Goal: Information Seeking & Learning: Learn about a topic

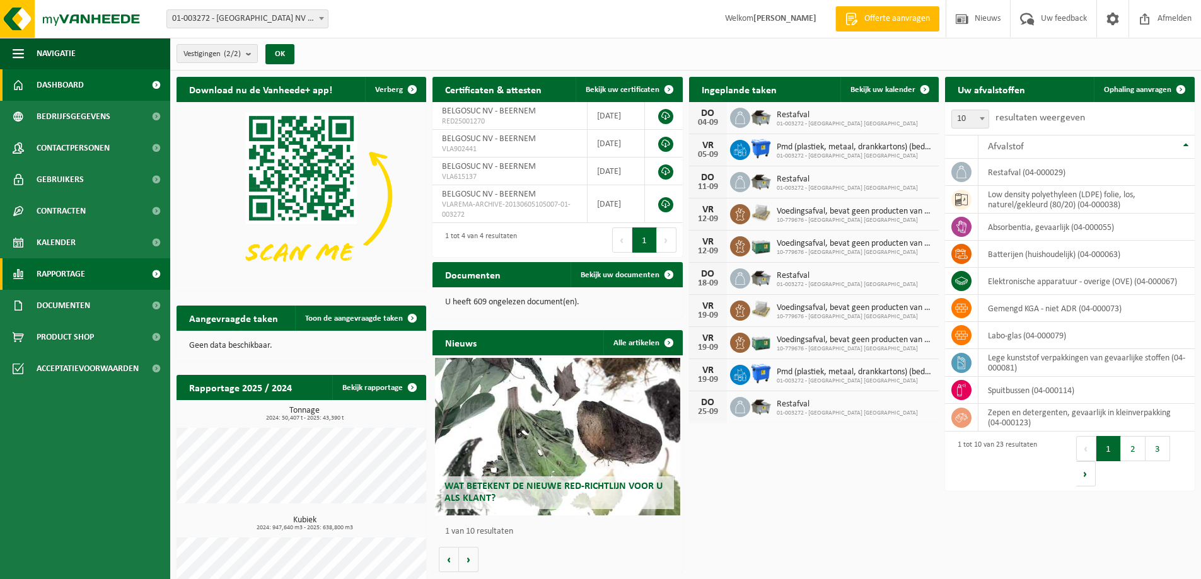
click at [73, 276] on span "Rapportage" at bounding box center [61, 274] width 49 height 32
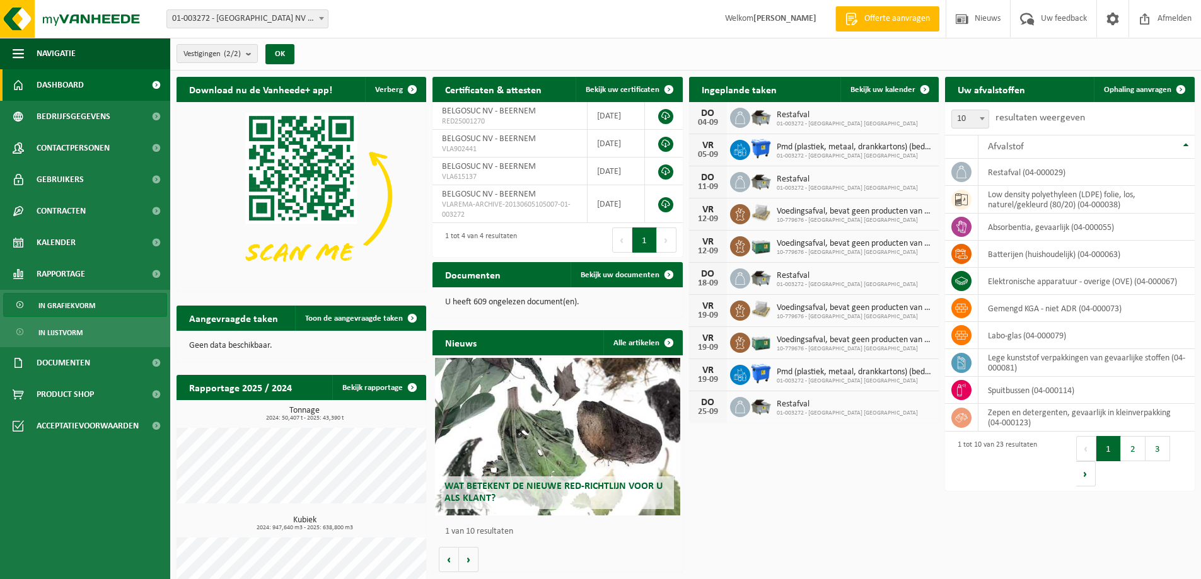
click at [81, 310] on span "In grafiekvorm" at bounding box center [66, 306] width 57 height 24
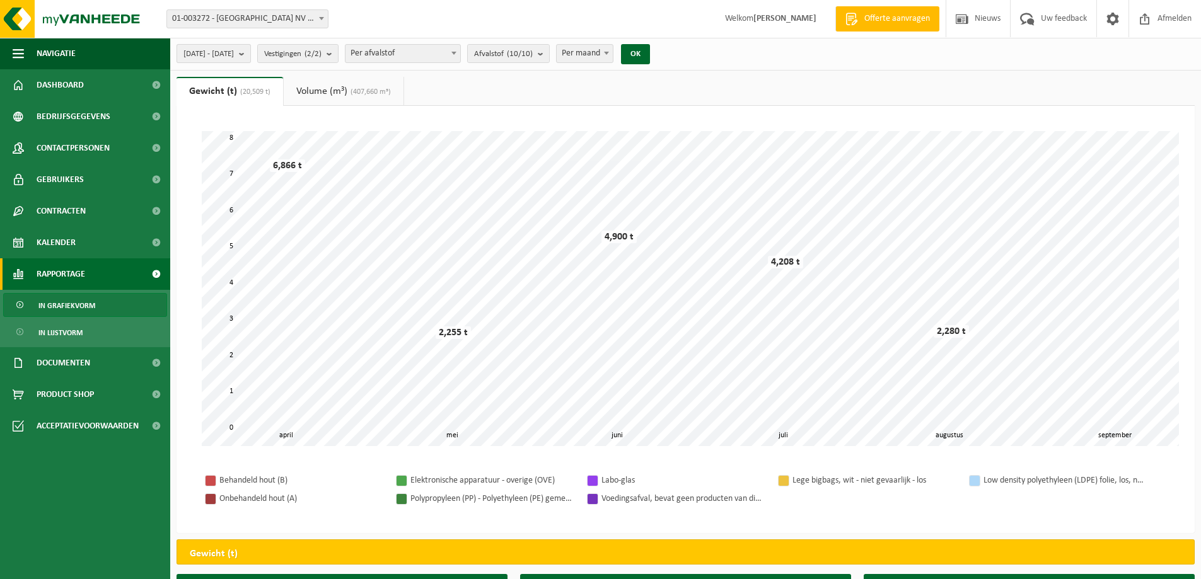
click at [250, 55] on b "submit" at bounding box center [244, 54] width 11 height 18
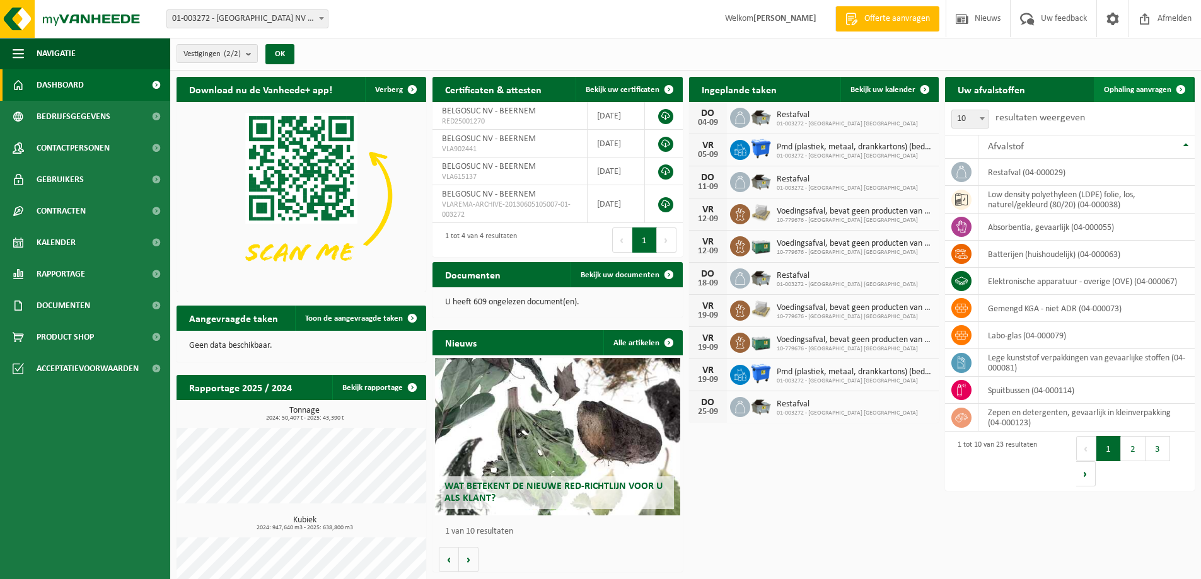
click at [1135, 91] on span "Ophaling aanvragen" at bounding box center [1137, 90] width 67 height 8
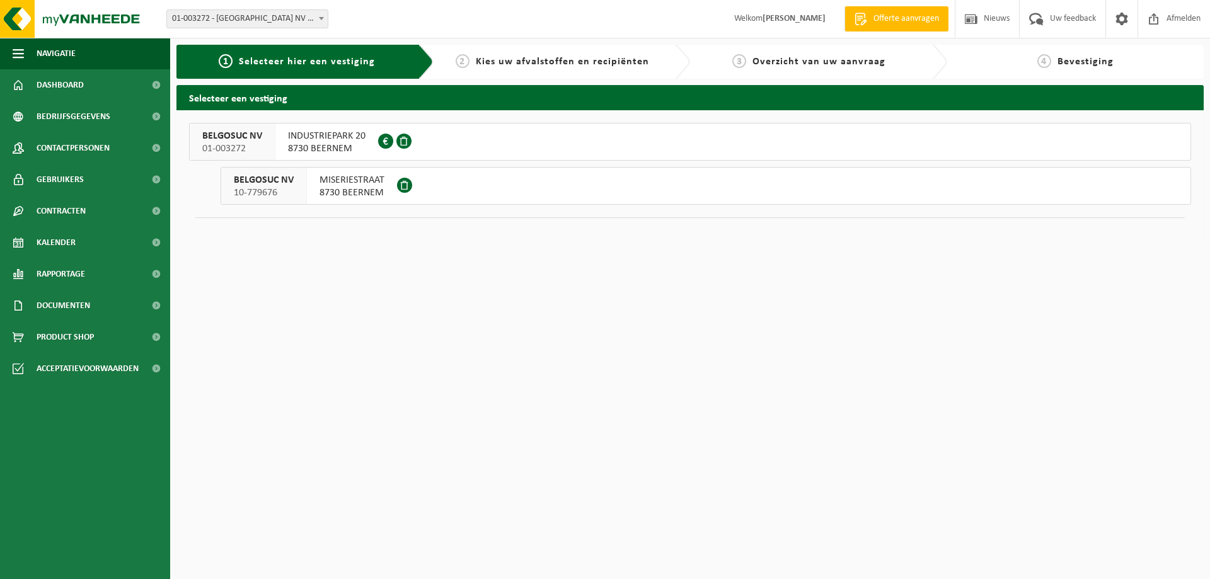
click at [346, 180] on span "MISERIESTRAAT" at bounding box center [352, 180] width 65 height 13
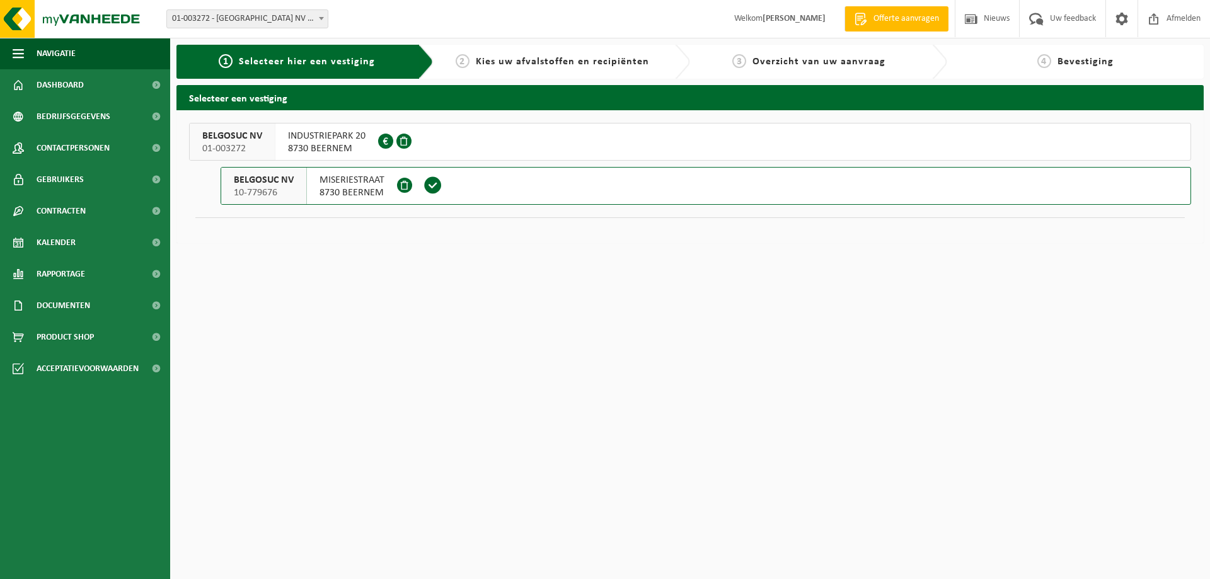
click at [311, 134] on span "INDUSTRIEPARK 20" at bounding box center [327, 136] width 78 height 13
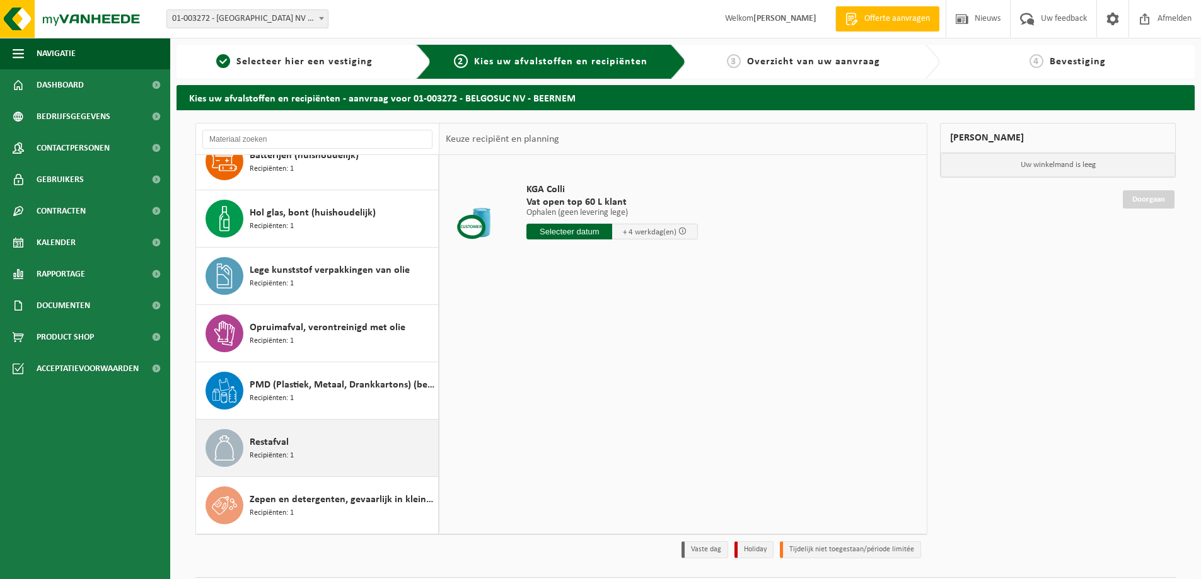
scroll to position [37, 0]
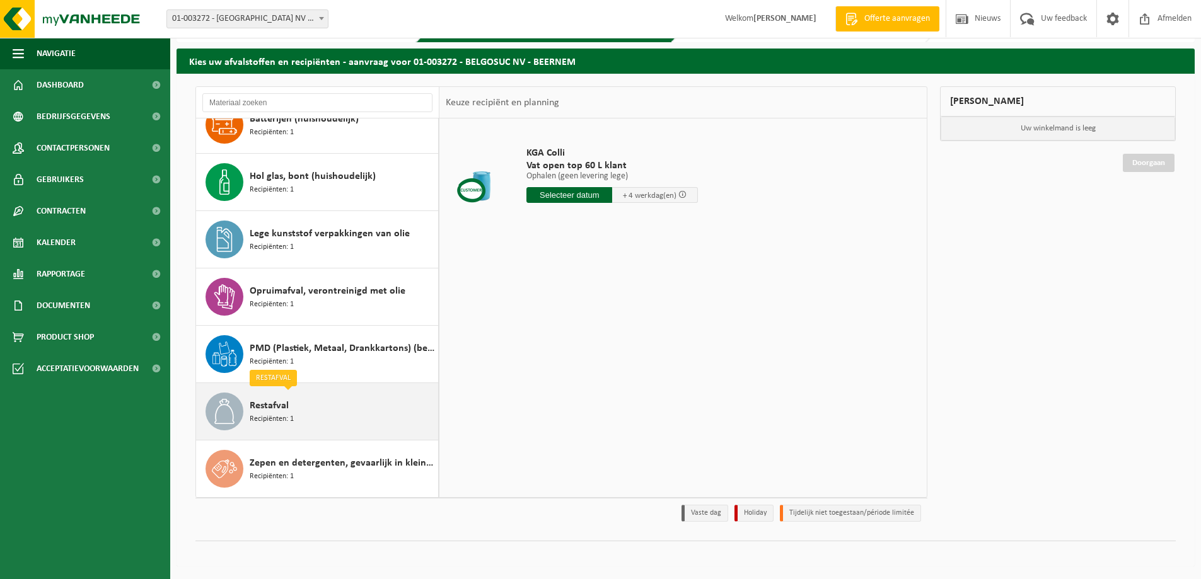
click at [265, 412] on span "Restafval" at bounding box center [269, 405] width 39 height 15
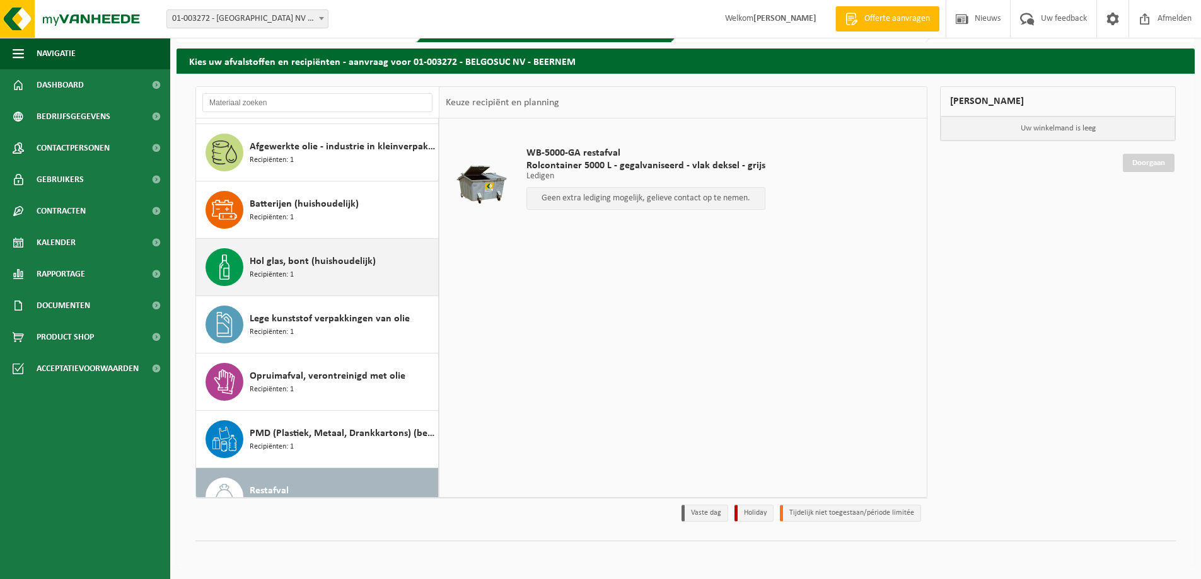
scroll to position [0, 0]
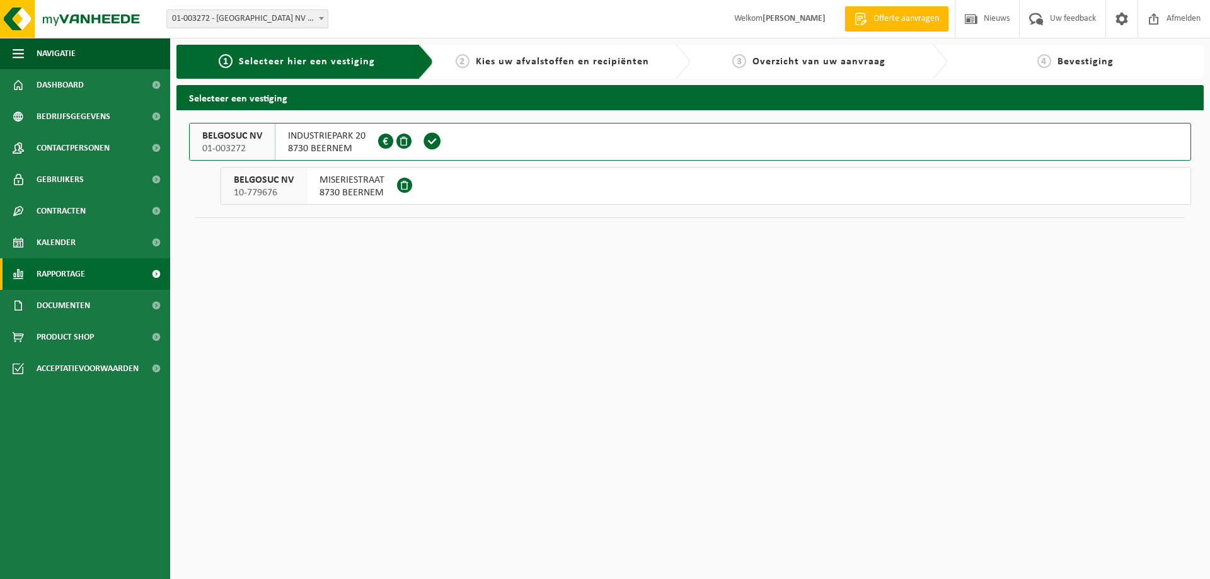
click at [64, 272] on span "Rapportage" at bounding box center [61, 274] width 49 height 32
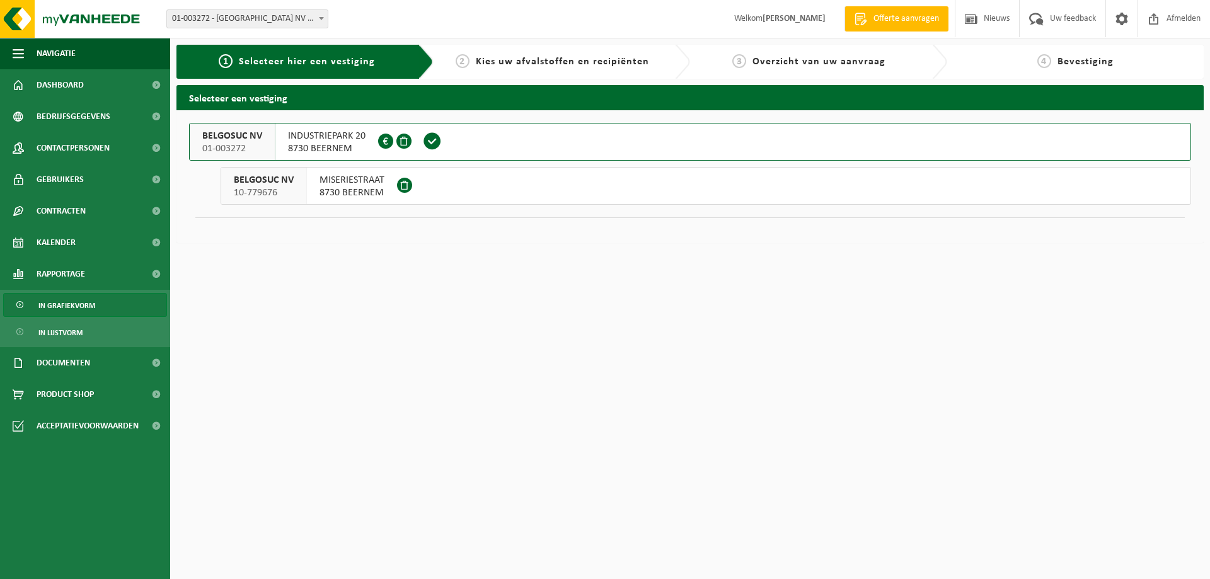
click at [69, 305] on span "In grafiekvorm" at bounding box center [66, 306] width 57 height 24
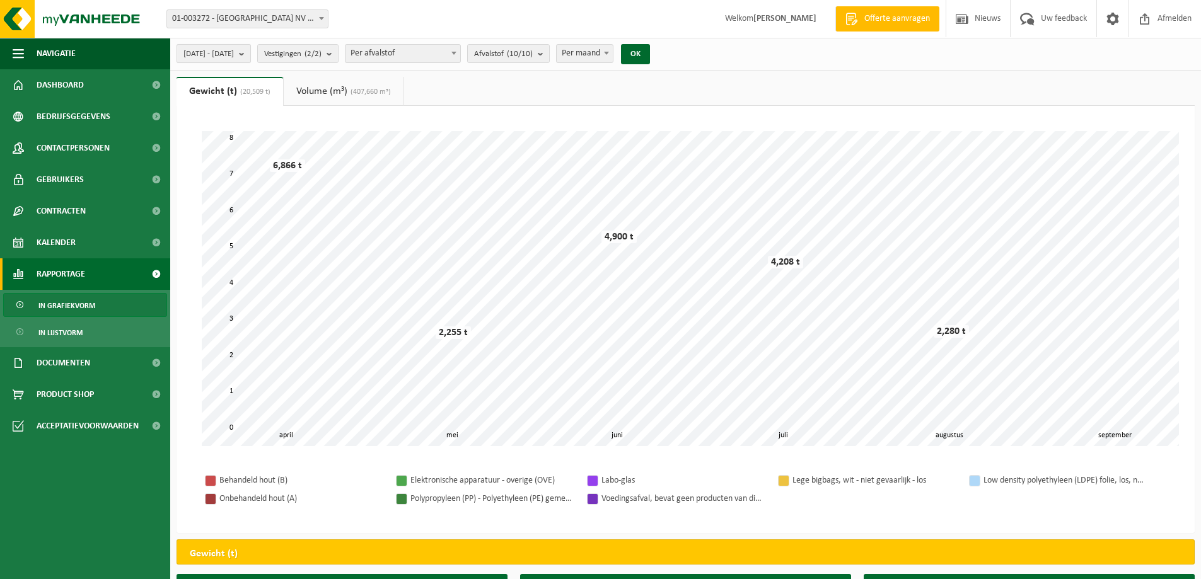
click at [234, 51] on span "[DATE] - [DATE]" at bounding box center [208, 54] width 50 height 19
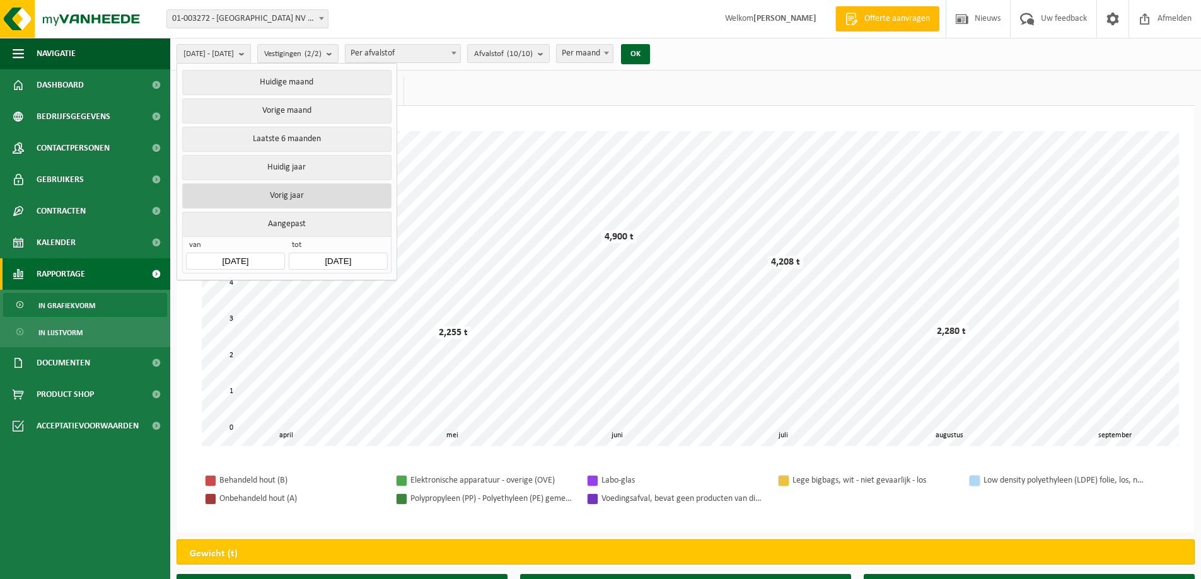
click at [296, 190] on button "Vorig jaar" at bounding box center [286, 195] width 209 height 25
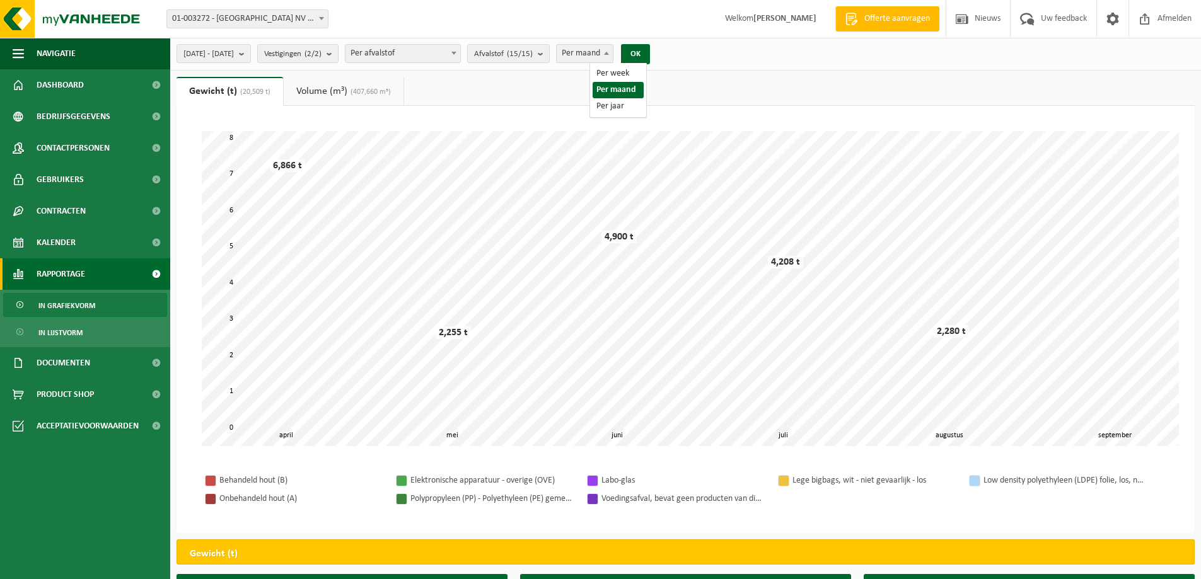
click at [613, 53] on span "Per maand" at bounding box center [585, 54] width 56 height 18
select select "3"
click at [650, 54] on button "OK" at bounding box center [635, 54] width 29 height 20
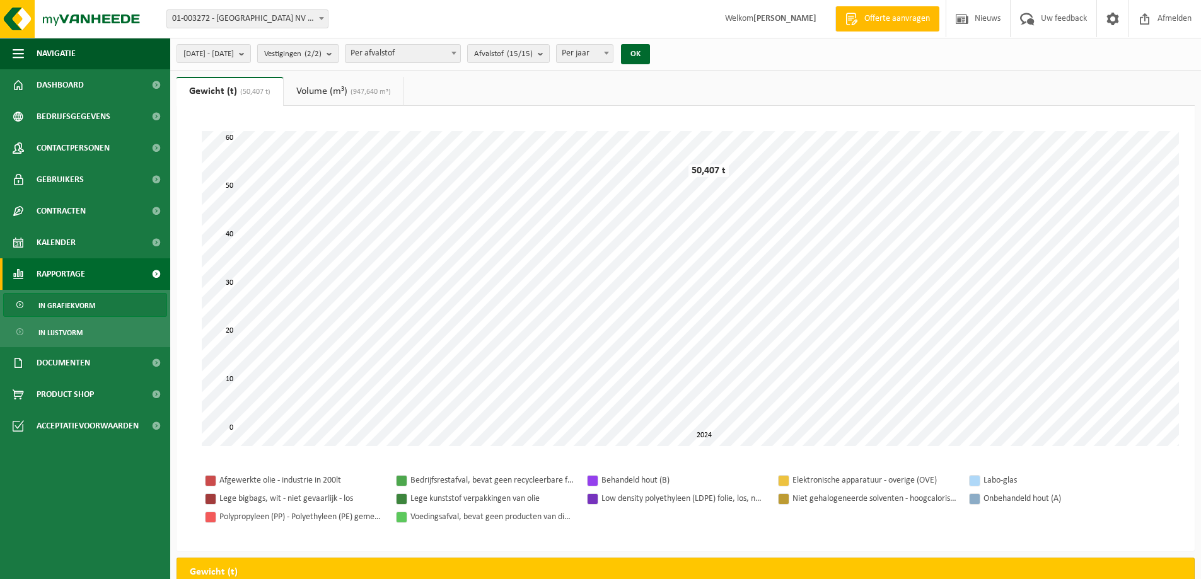
click at [338, 54] on b "submit" at bounding box center [332, 54] width 11 height 18
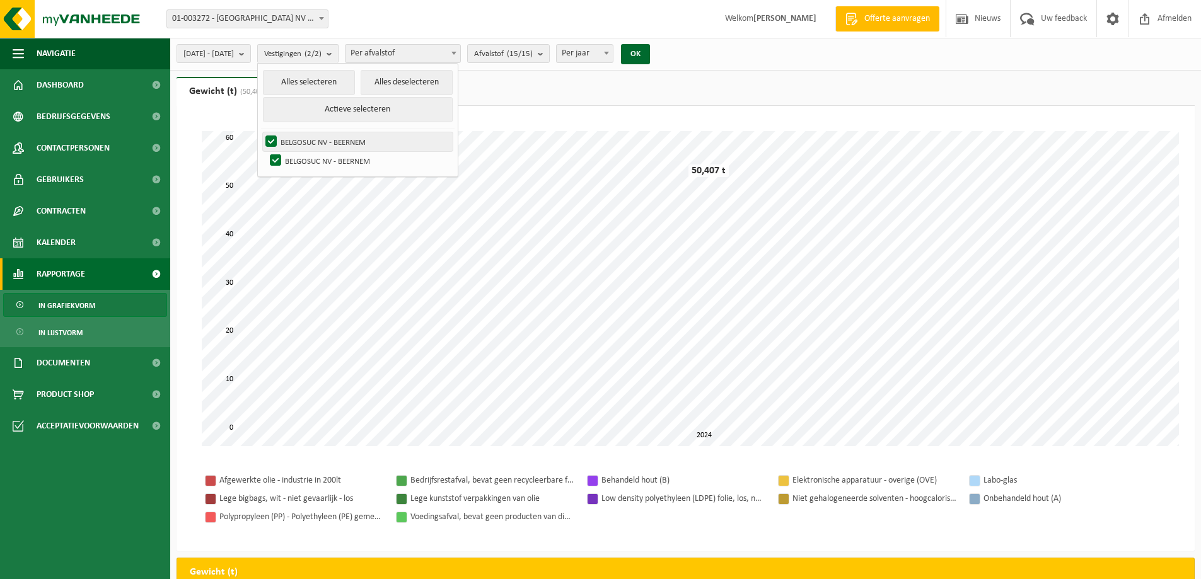
click at [339, 141] on label "BELGOSUC NV - BEERNEM" at bounding box center [358, 141] width 190 height 19
click at [261, 132] on input "BELGOSUC NV - BEERNEM" at bounding box center [260, 132] width 1 height 1
click at [650, 52] on button "OK" at bounding box center [635, 54] width 29 height 20
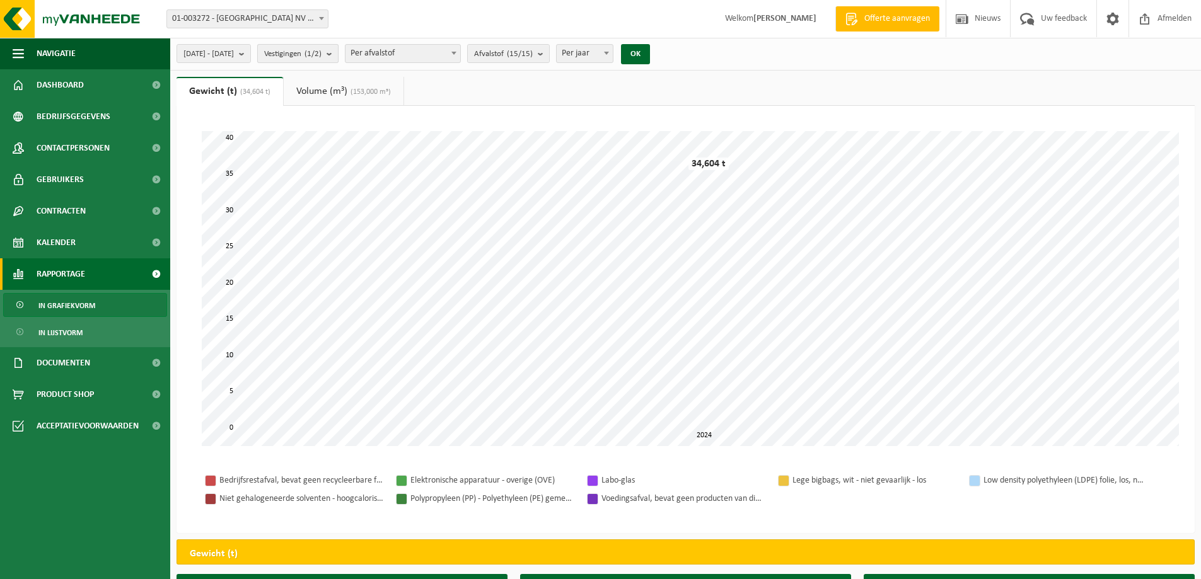
click at [338, 55] on b "submit" at bounding box center [332, 54] width 11 height 18
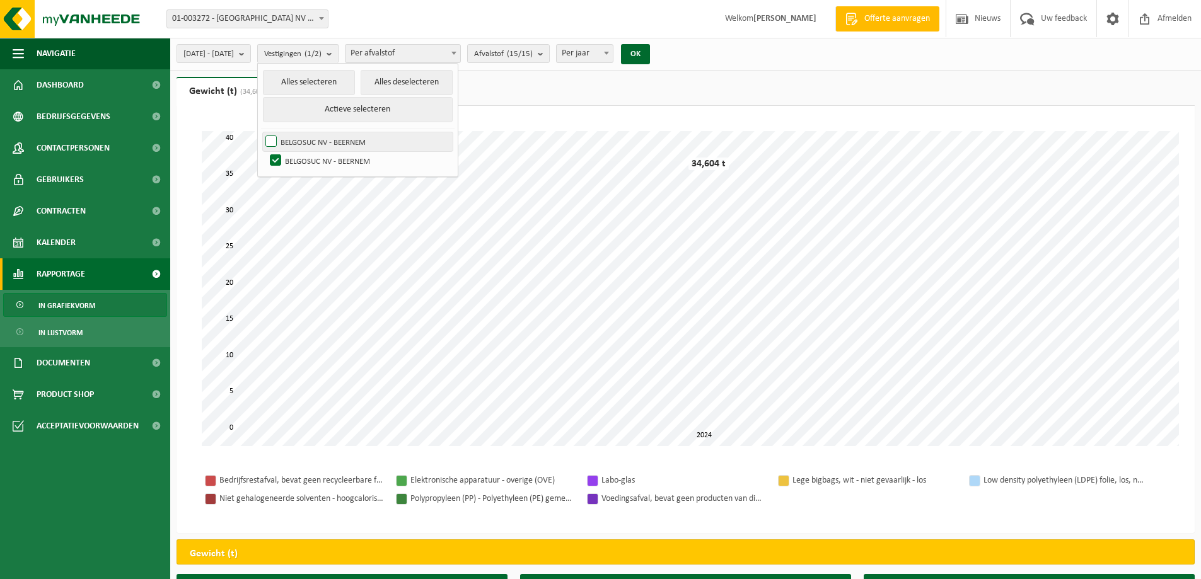
click at [307, 141] on label "BELGOSUC NV - BEERNEM" at bounding box center [358, 141] width 190 height 19
click at [261, 132] on input "BELGOSUC NV - BEERNEM" at bounding box center [260, 132] width 1 height 1
checkbox input "true"
click at [650, 54] on button "OK" at bounding box center [635, 54] width 29 height 20
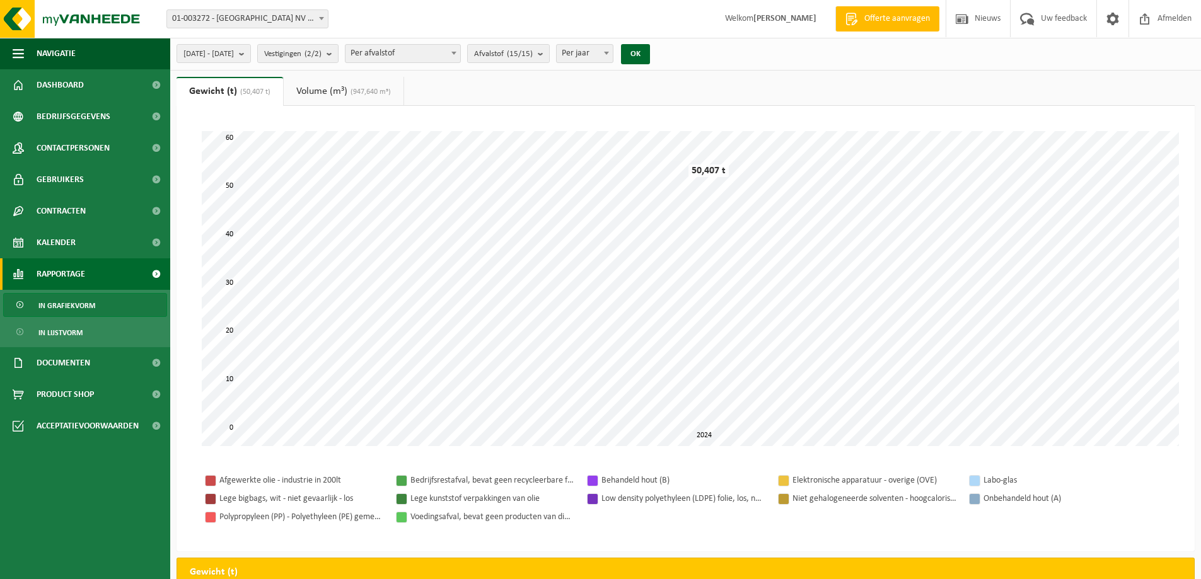
click at [339, 93] on link "Volume (m³) (947,640 m³)" at bounding box center [344, 91] width 120 height 29
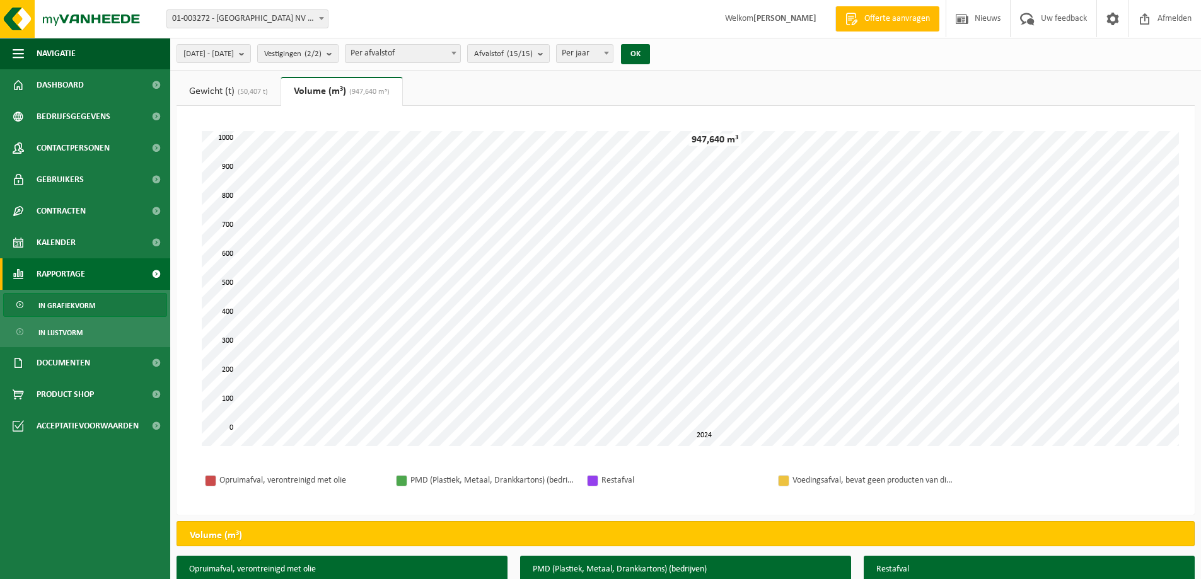
click at [245, 84] on link "Gewicht (t) (50,407 t)" at bounding box center [229, 91] width 104 height 29
